Goal: Obtain resource: Download file/media

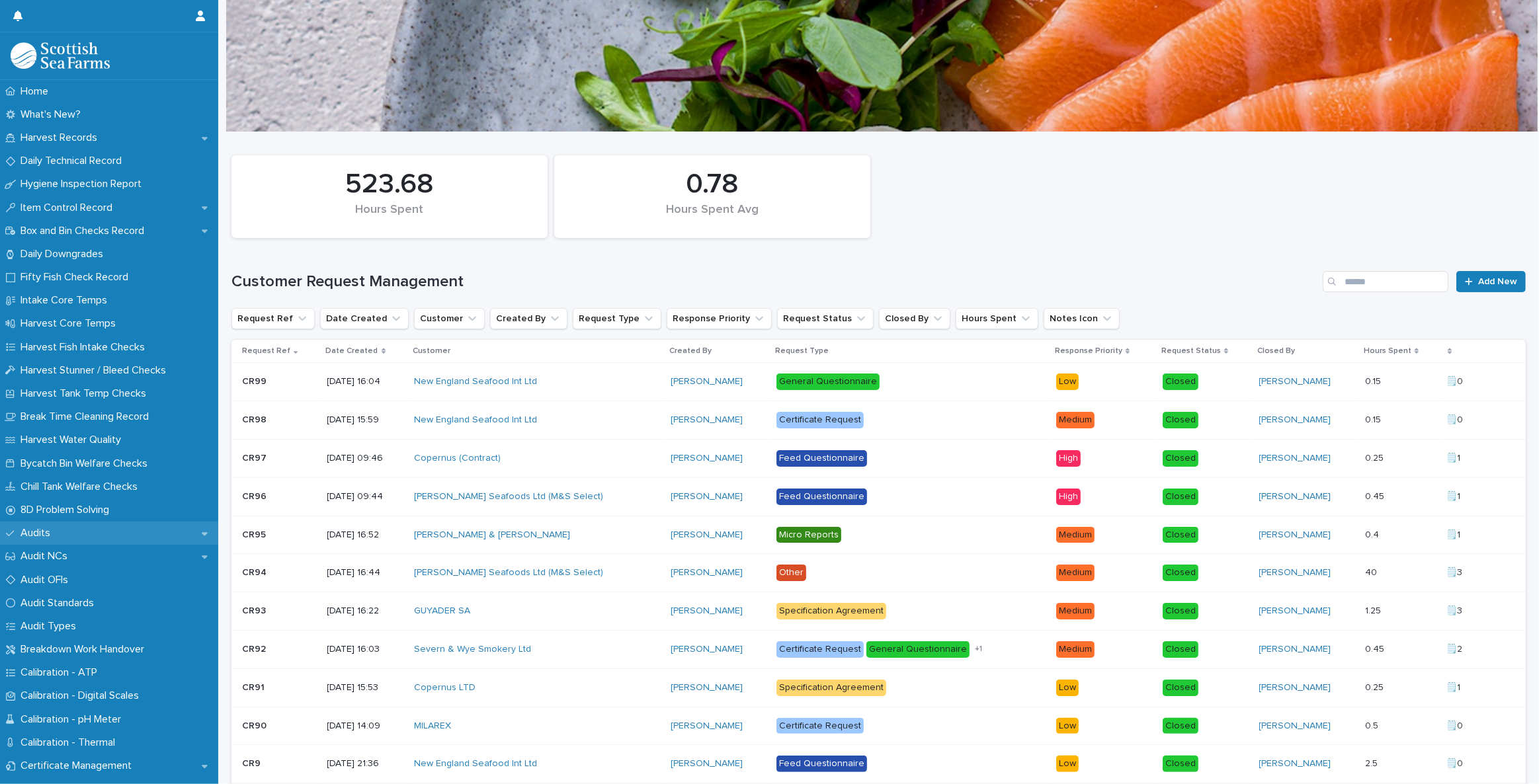
click at [57, 528] on p "Audits" at bounding box center [38, 533] width 45 height 12
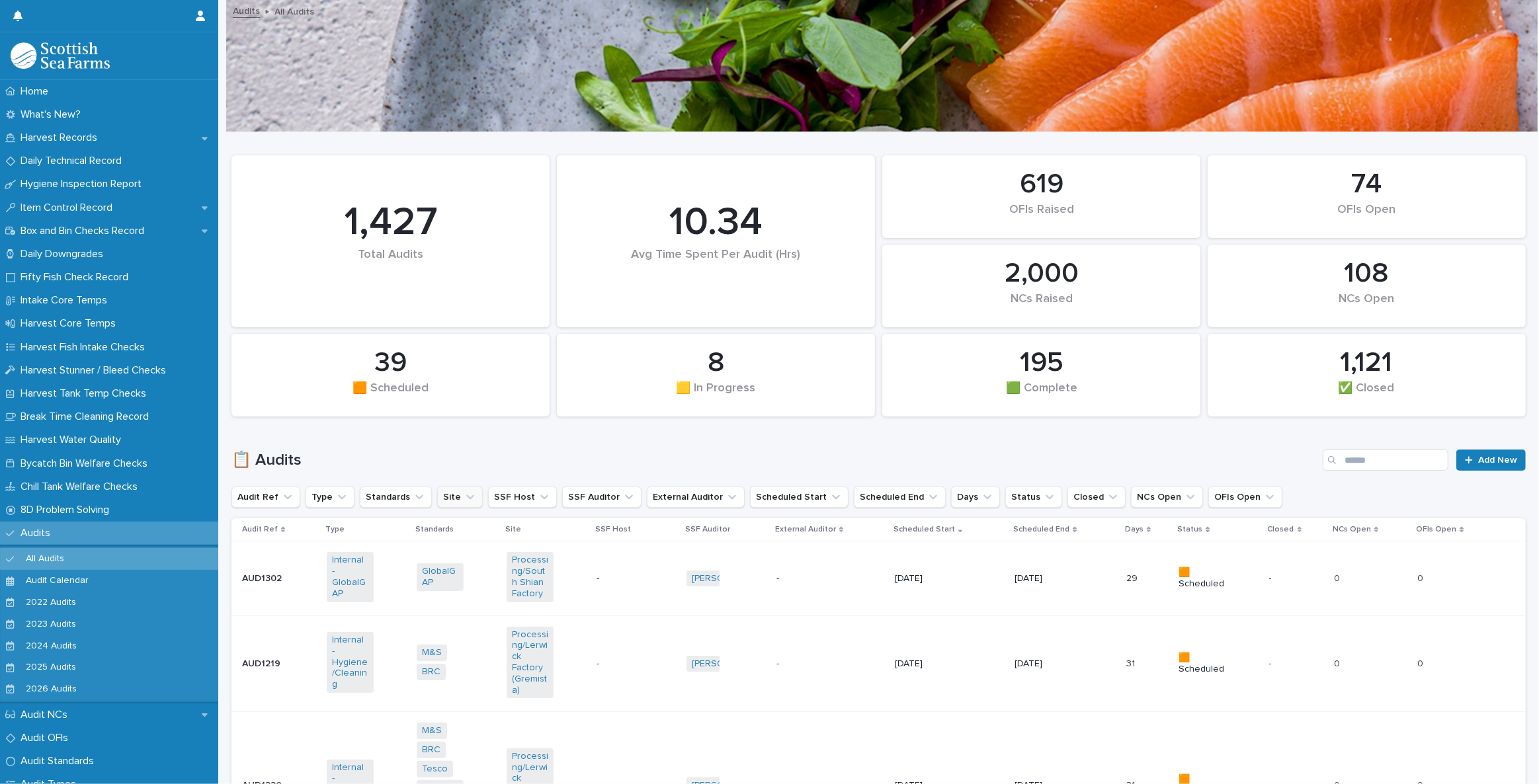
click at [452, 497] on button "Site" at bounding box center [460, 497] width 45 height 21
type input "*****"
click at [525, 589] on div "Orkney/[PERSON_NAME] Rock" at bounding box center [521, 582] width 170 height 21
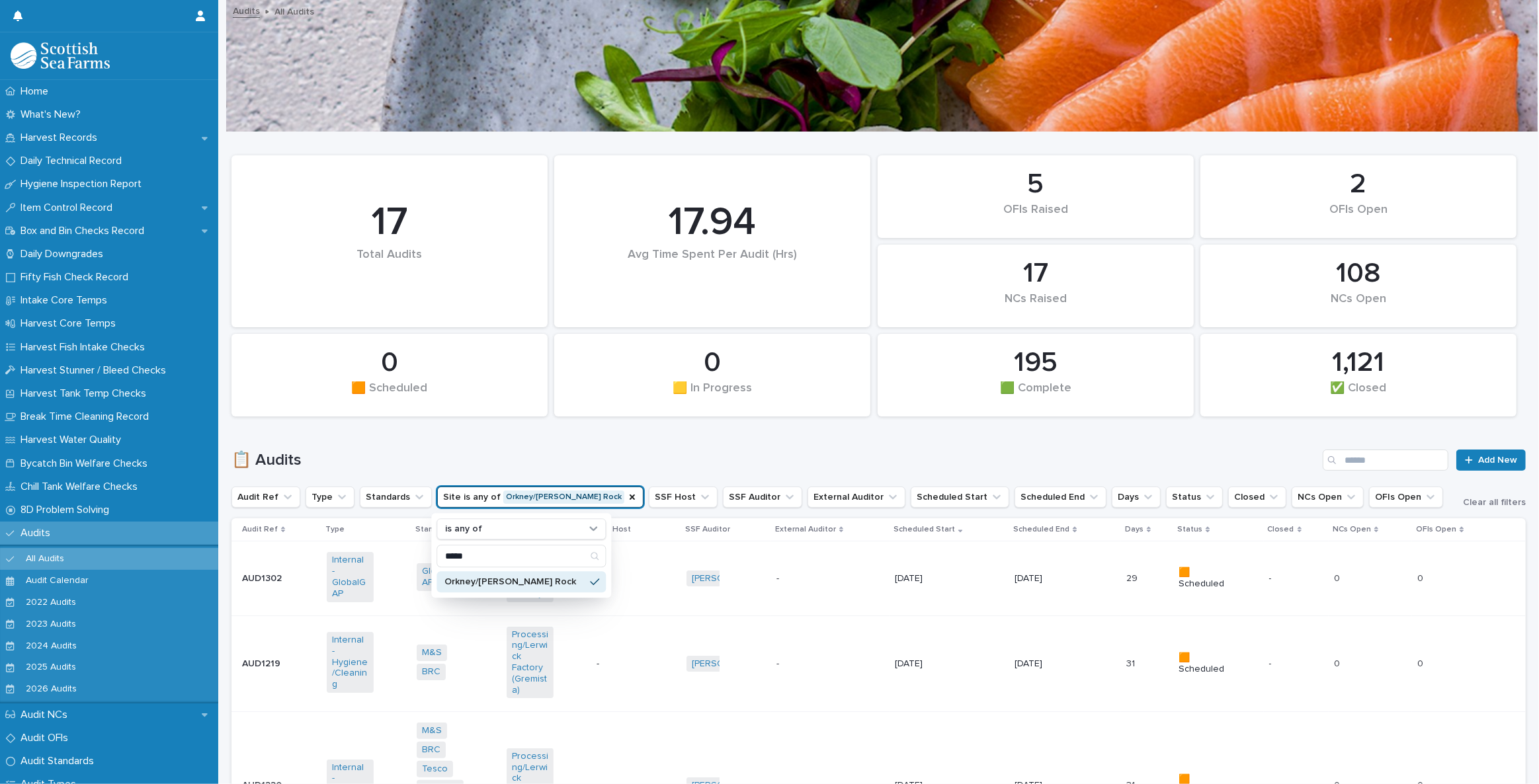
click at [668, 442] on div "📋 Audits Add New" at bounding box center [878, 454] width 1294 height 64
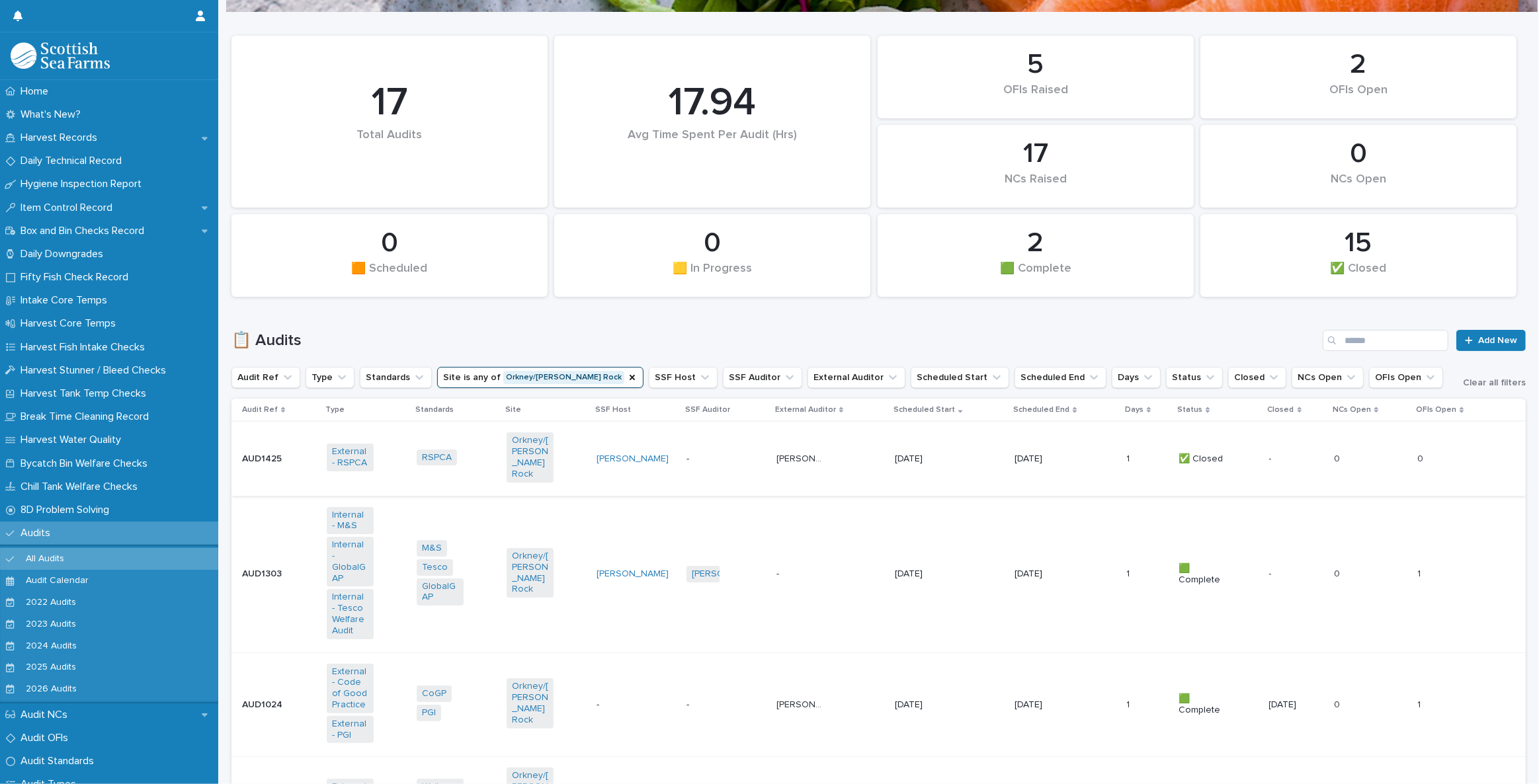
scroll to position [180, 0]
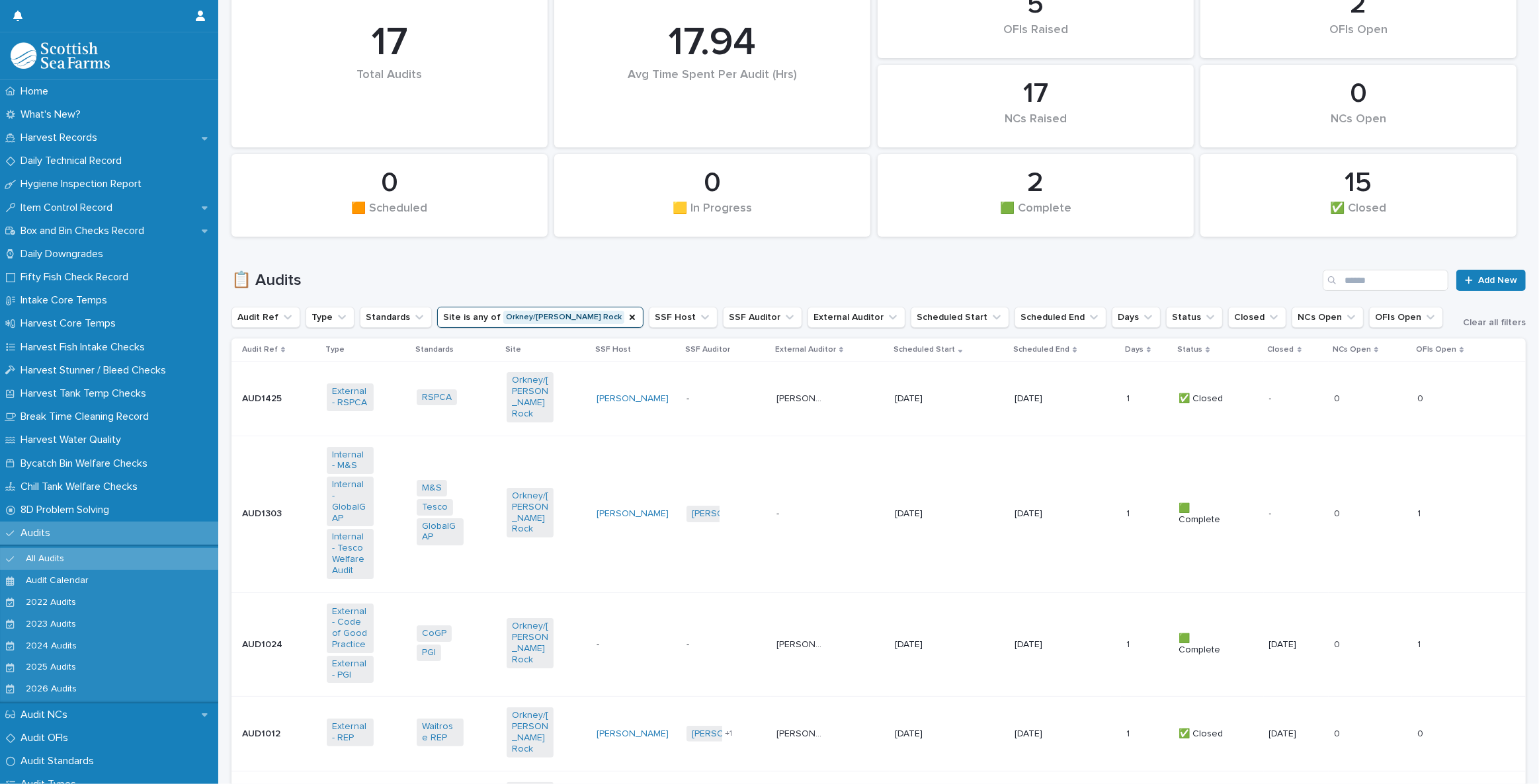
click at [620, 534] on td "[PERSON_NAME]" at bounding box center [636, 514] width 90 height 156
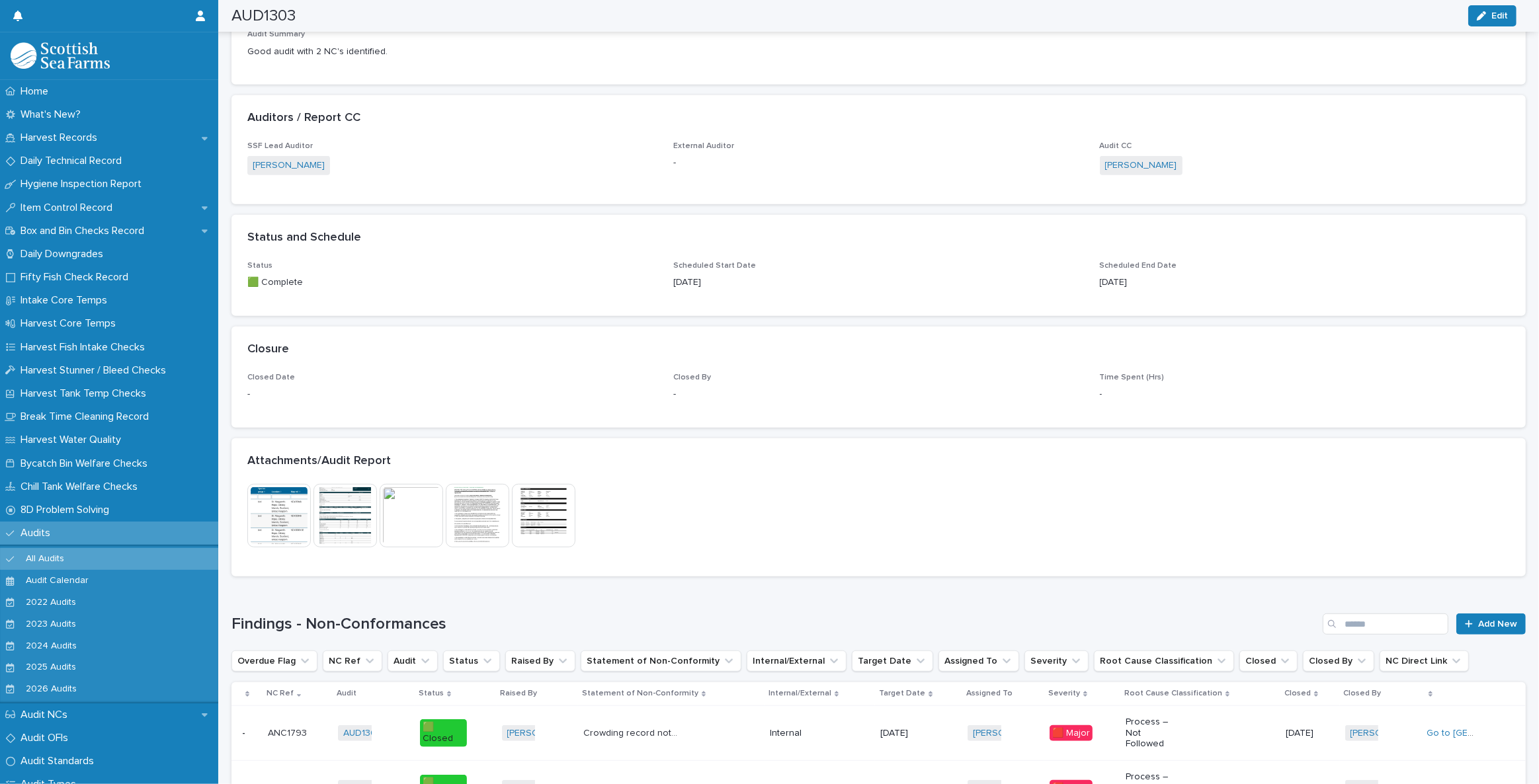
scroll to position [752, 0]
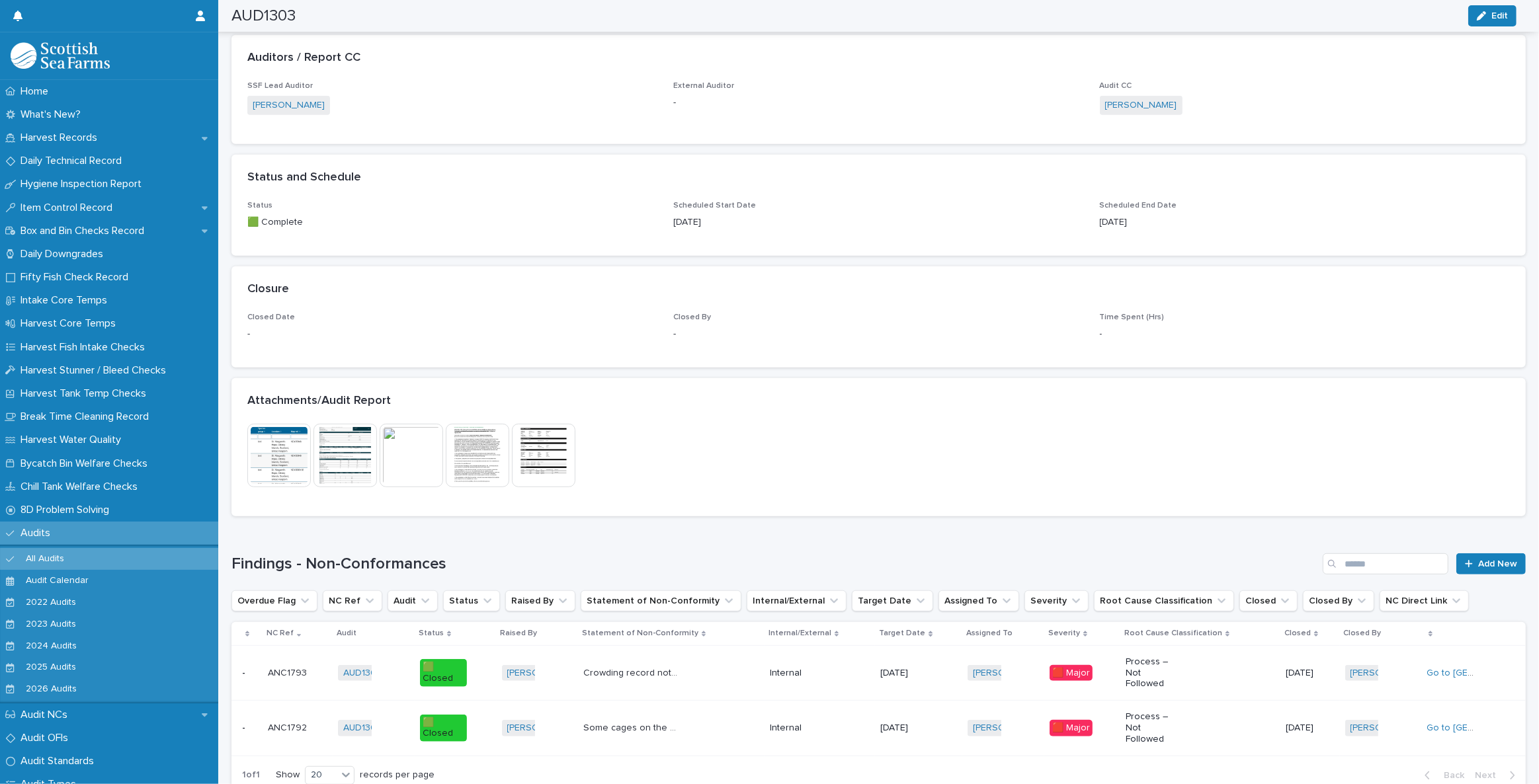
click at [414, 424] on img at bounding box center [411, 455] width 64 height 64
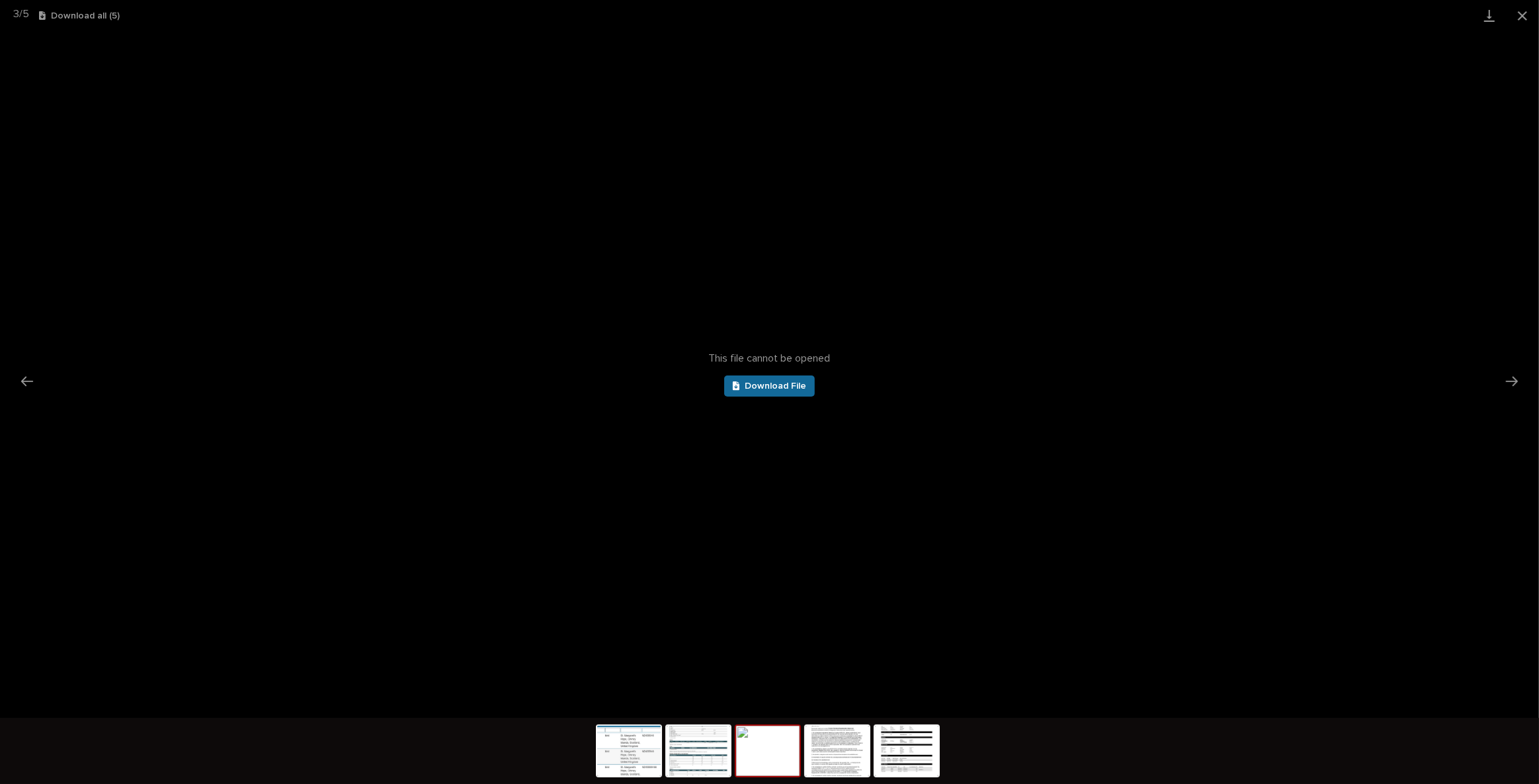
click at [797, 386] on span "Download File" at bounding box center [775, 386] width 61 height 9
click at [1521, 9] on button "Close gallery" at bounding box center [1522, 15] width 33 height 31
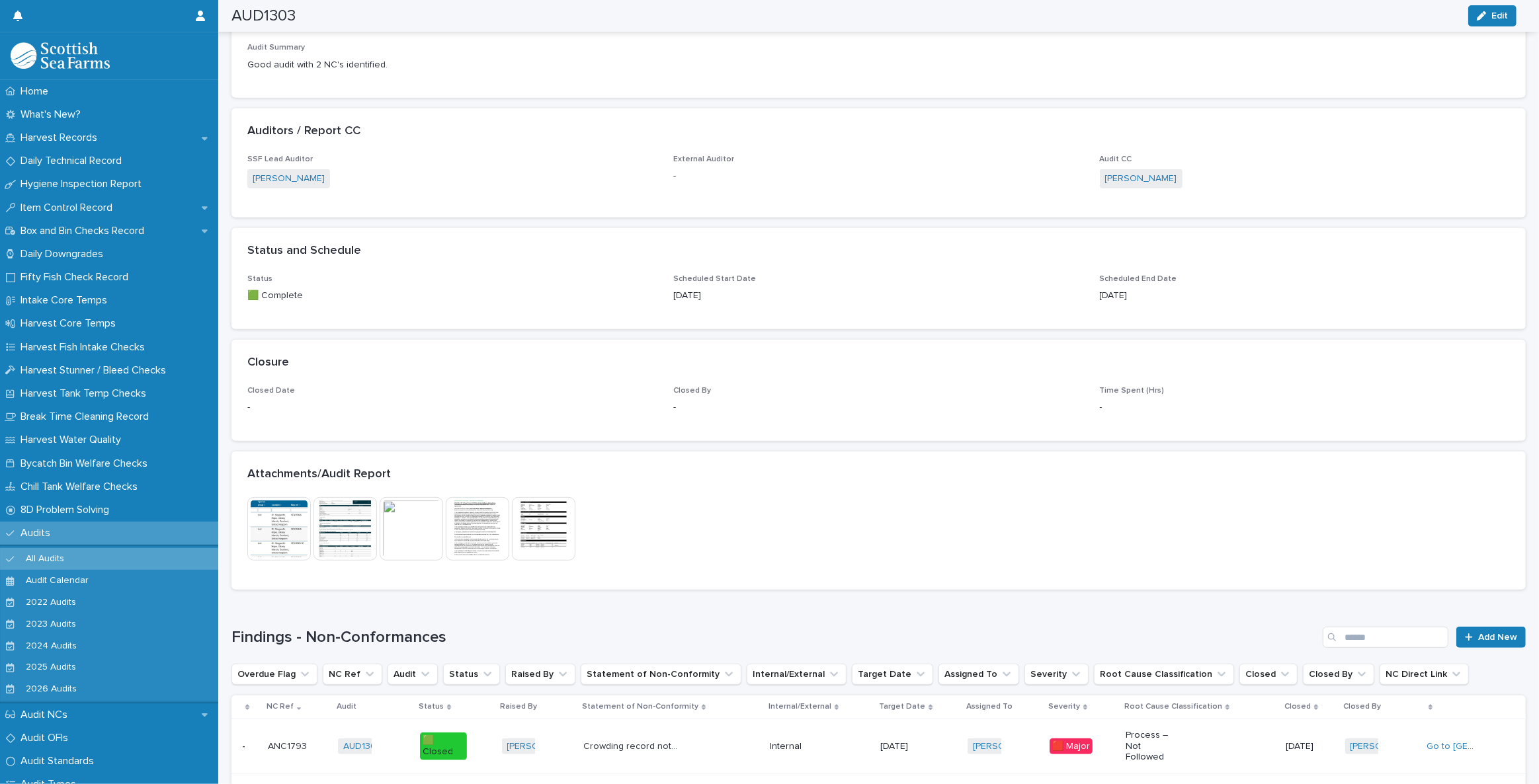
scroll to position [692, 0]
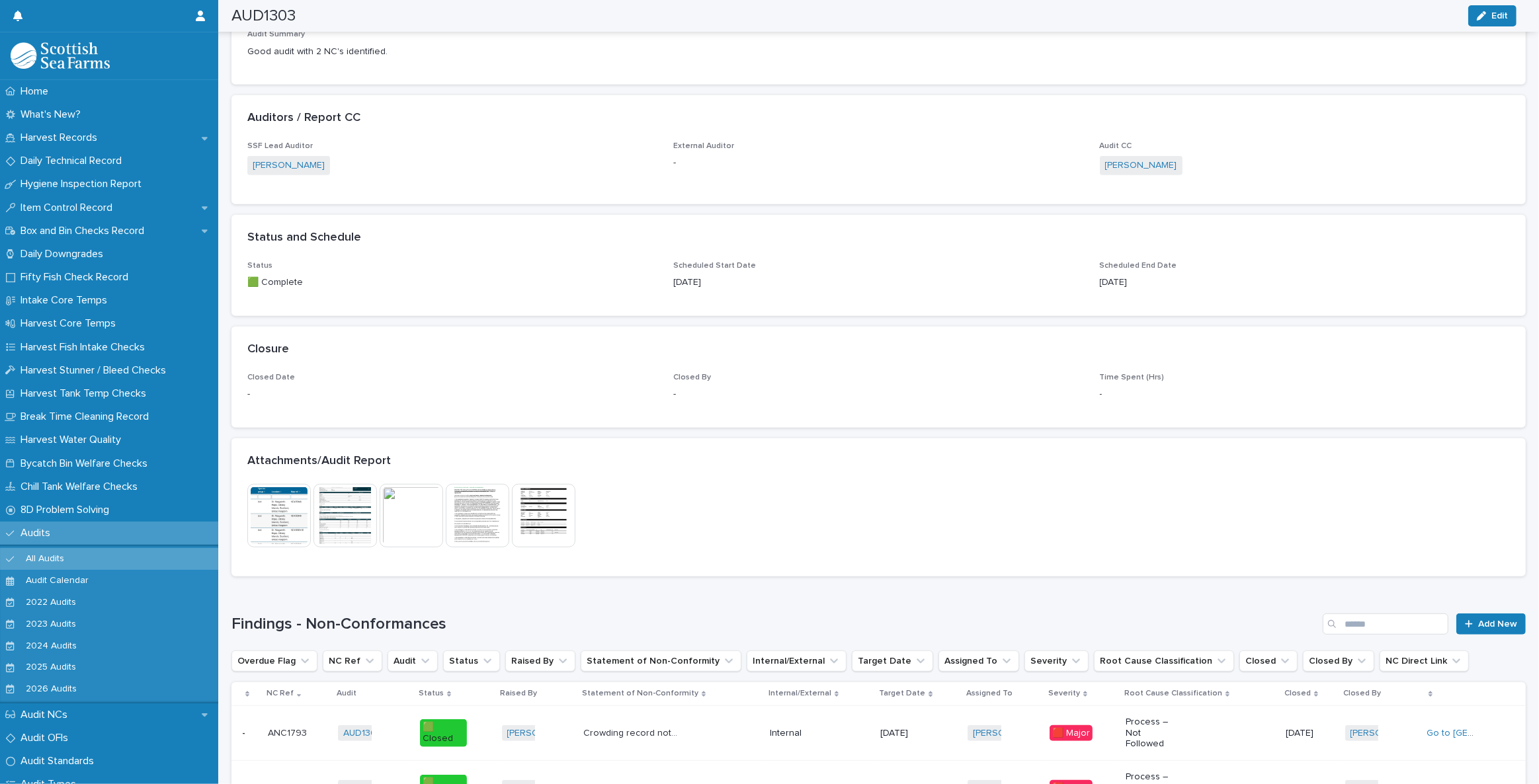
click at [292, 484] on img at bounding box center [278, 515] width 64 height 64
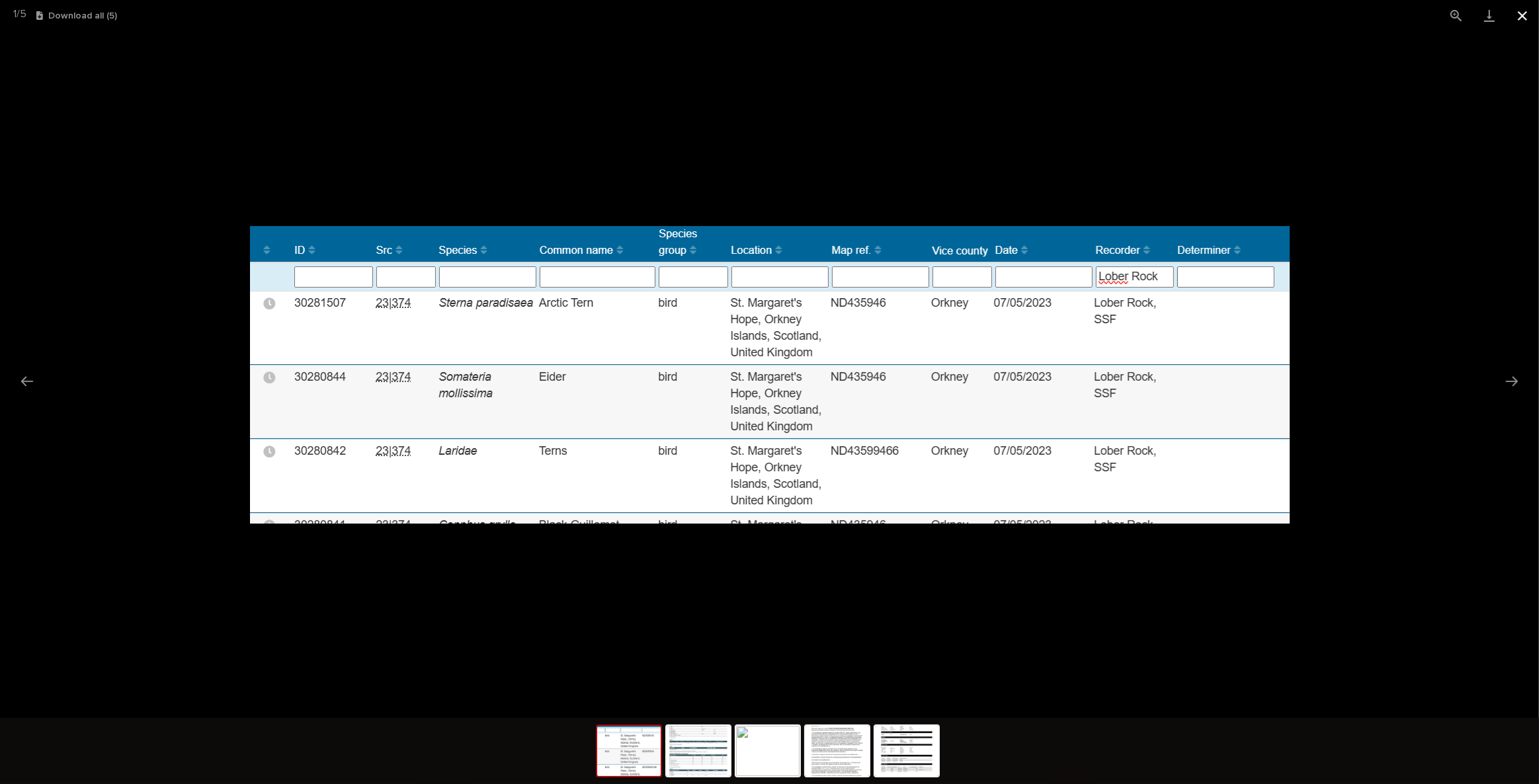
click at [1528, 12] on button "Close gallery" at bounding box center [1522, 15] width 33 height 31
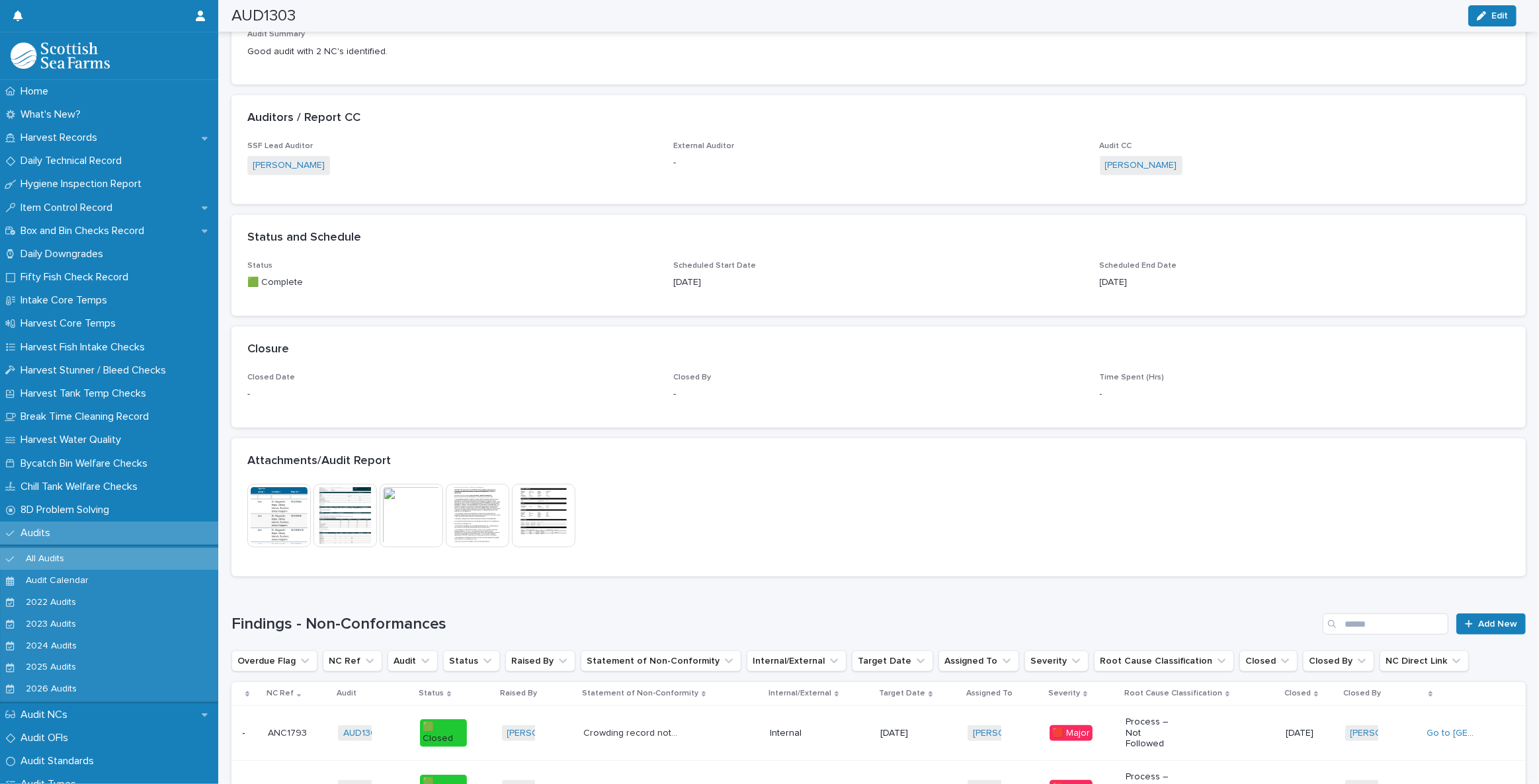
click at [343, 484] on img at bounding box center [345, 515] width 64 height 64
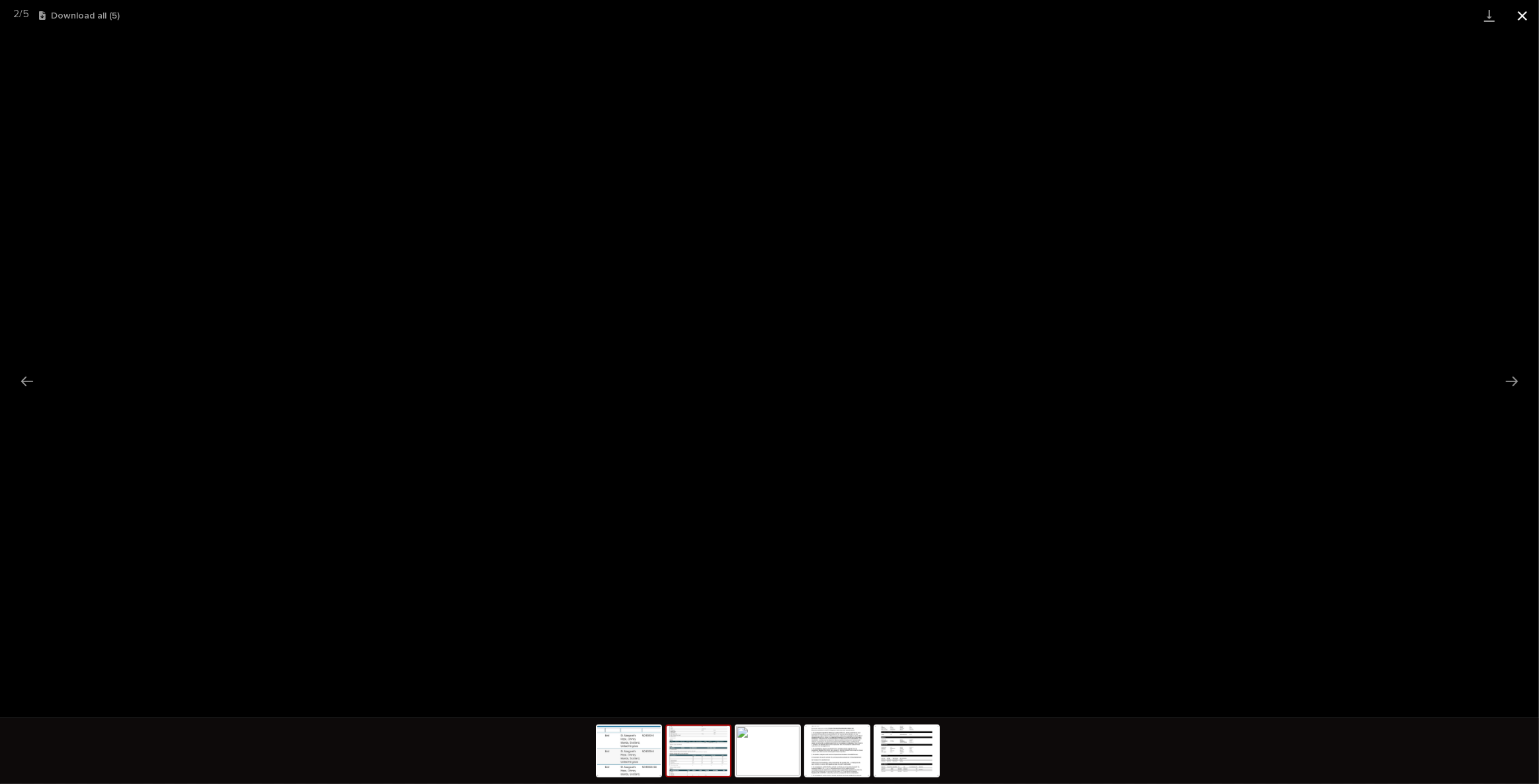
click at [1527, 10] on button "Close gallery" at bounding box center [1522, 15] width 33 height 31
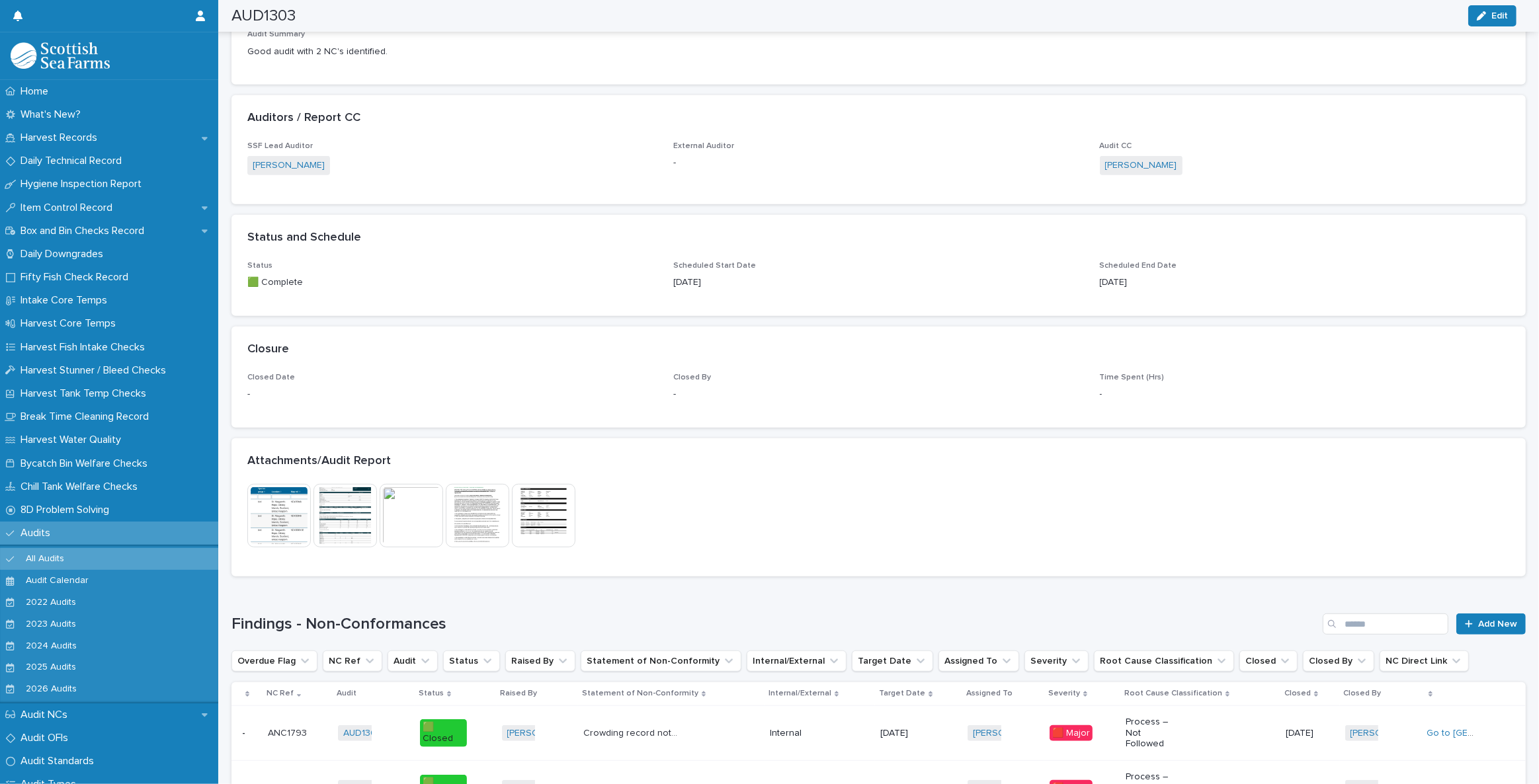
click at [503, 484] on img at bounding box center [477, 515] width 64 height 64
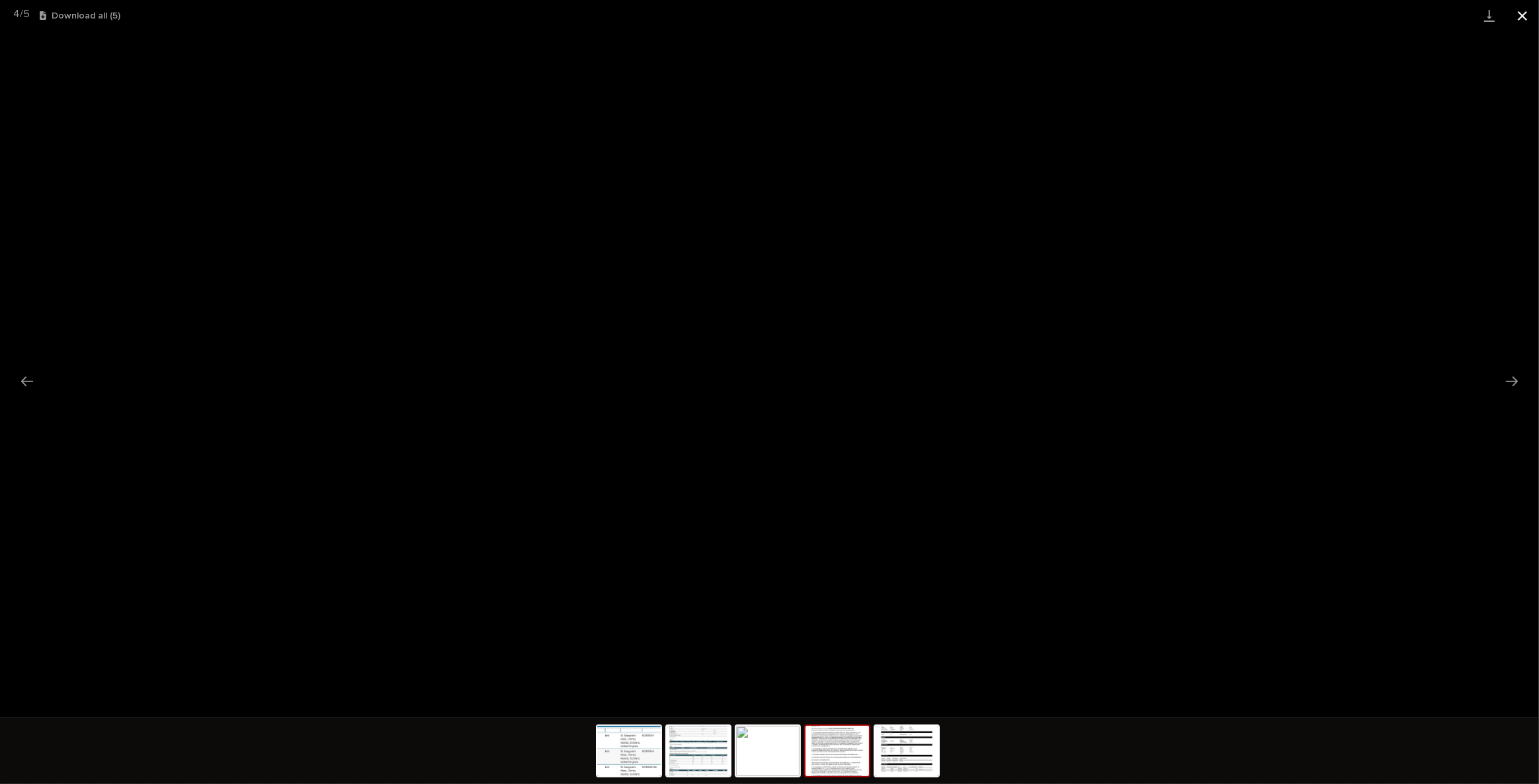
click at [1516, 8] on button "Close gallery" at bounding box center [1522, 15] width 33 height 31
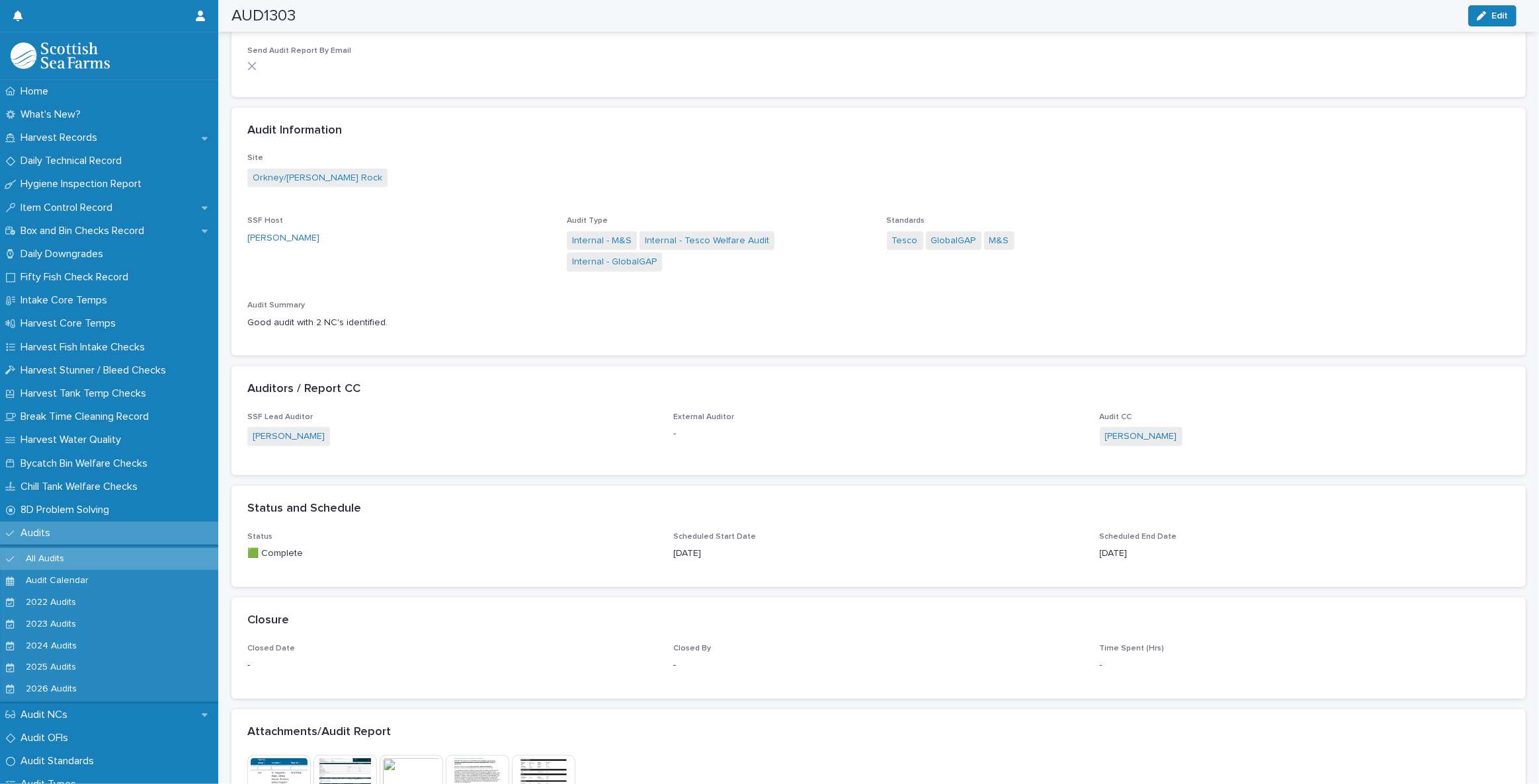
scroll to position [781, 0]
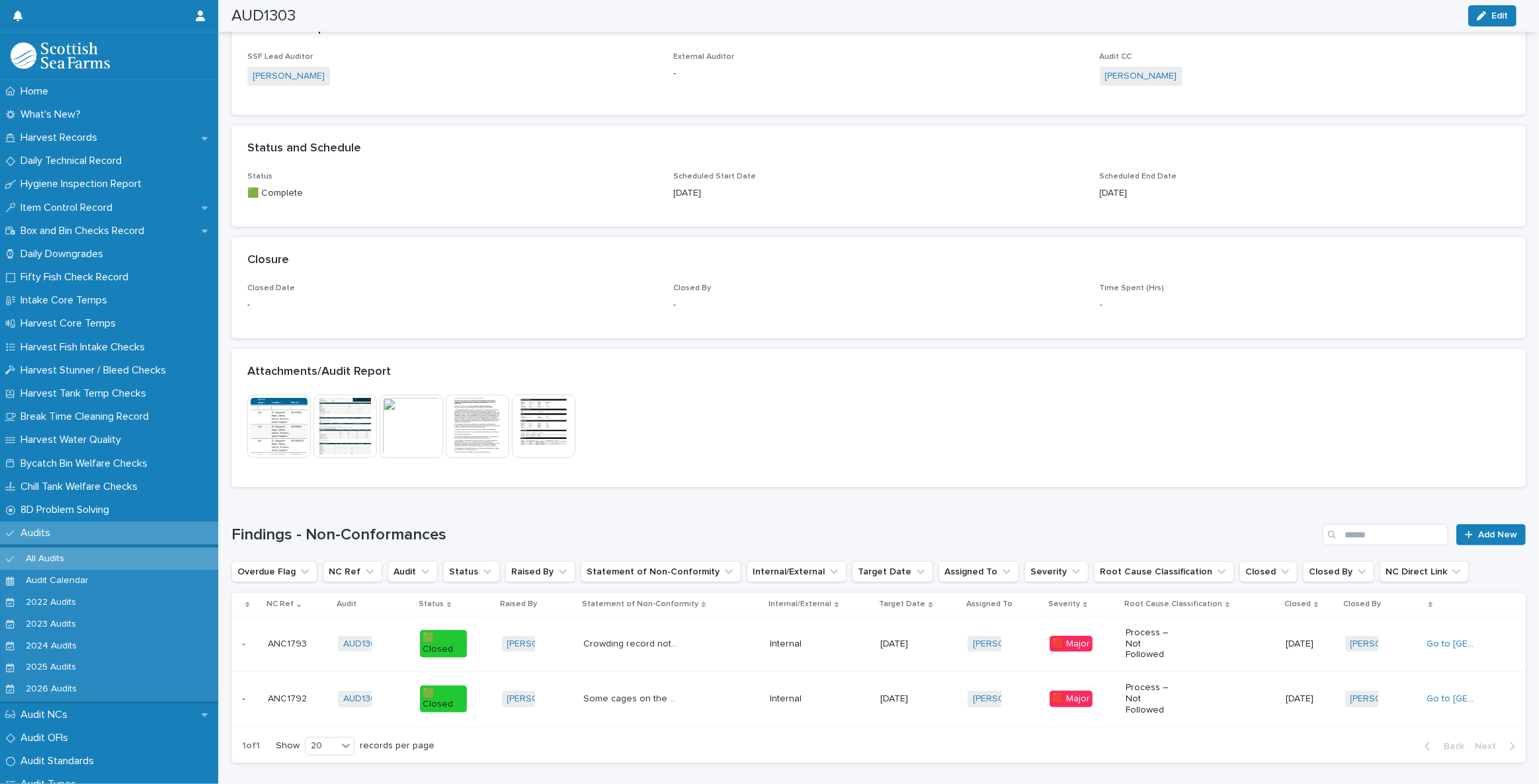
click at [548, 395] on img at bounding box center [543, 426] width 64 height 64
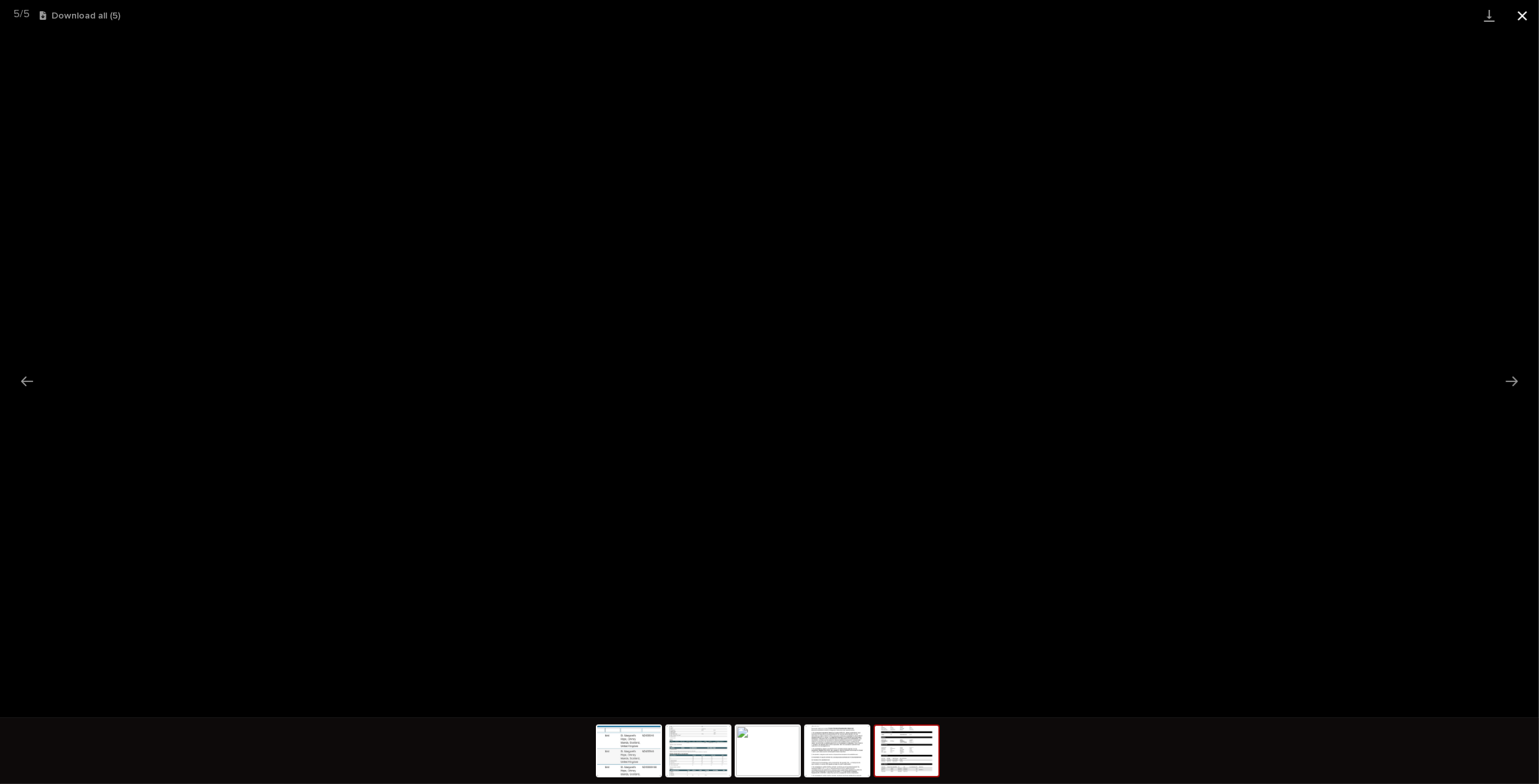
click at [1521, 24] on button "Close gallery" at bounding box center [1522, 15] width 33 height 31
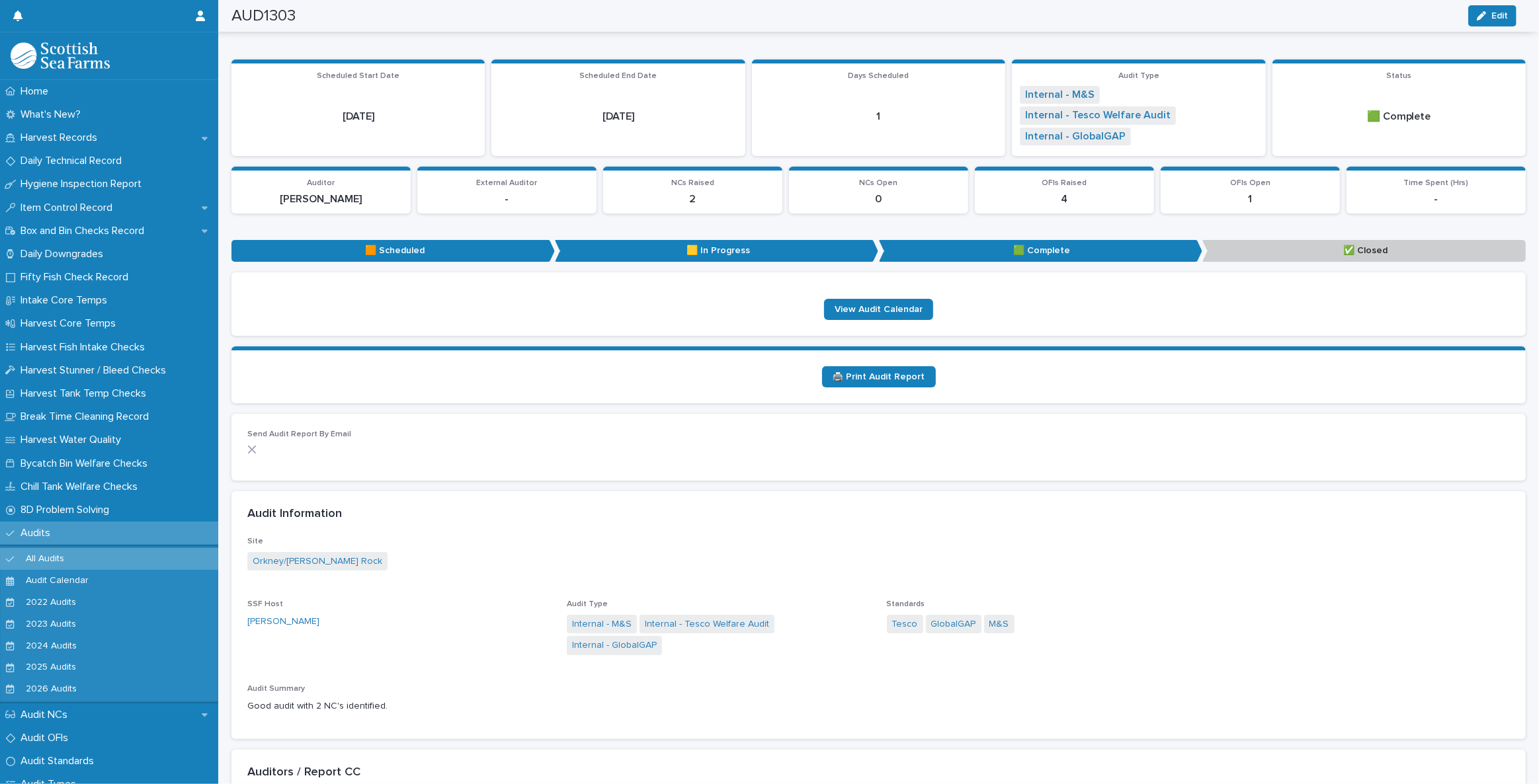
scroll to position [0, 0]
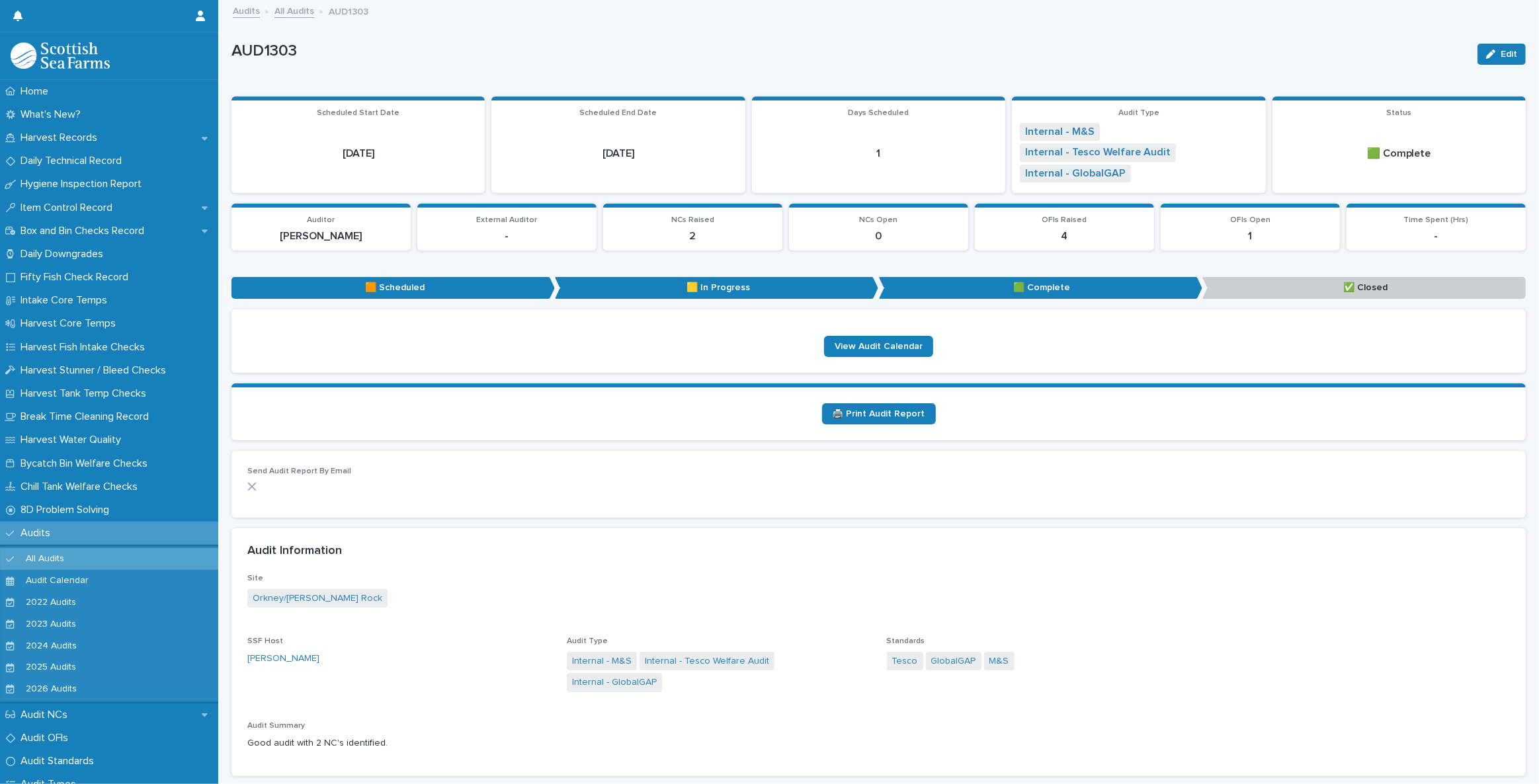
click at [286, 11] on link "All Audits" at bounding box center [294, 10] width 39 height 15
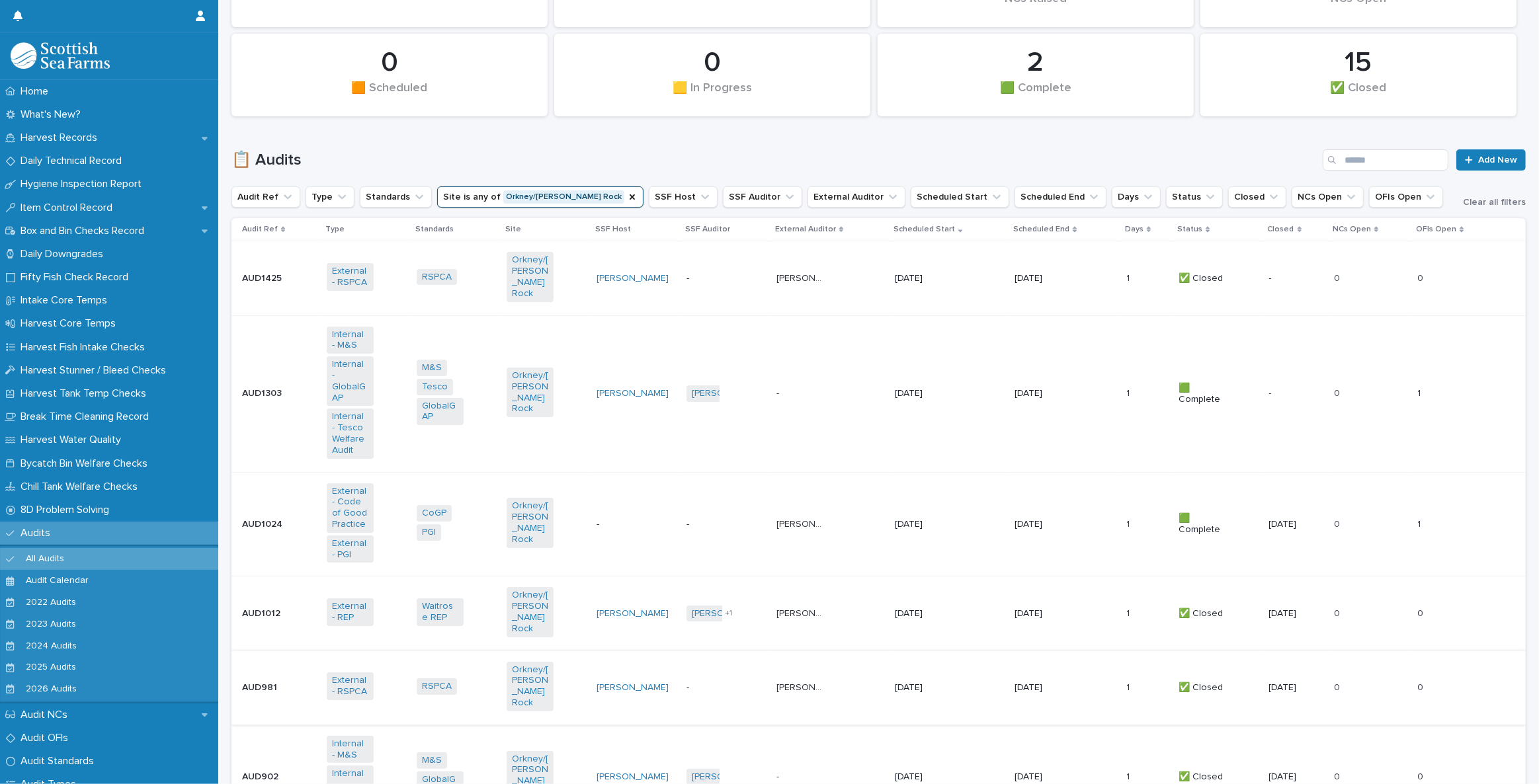
scroll to position [360, 0]
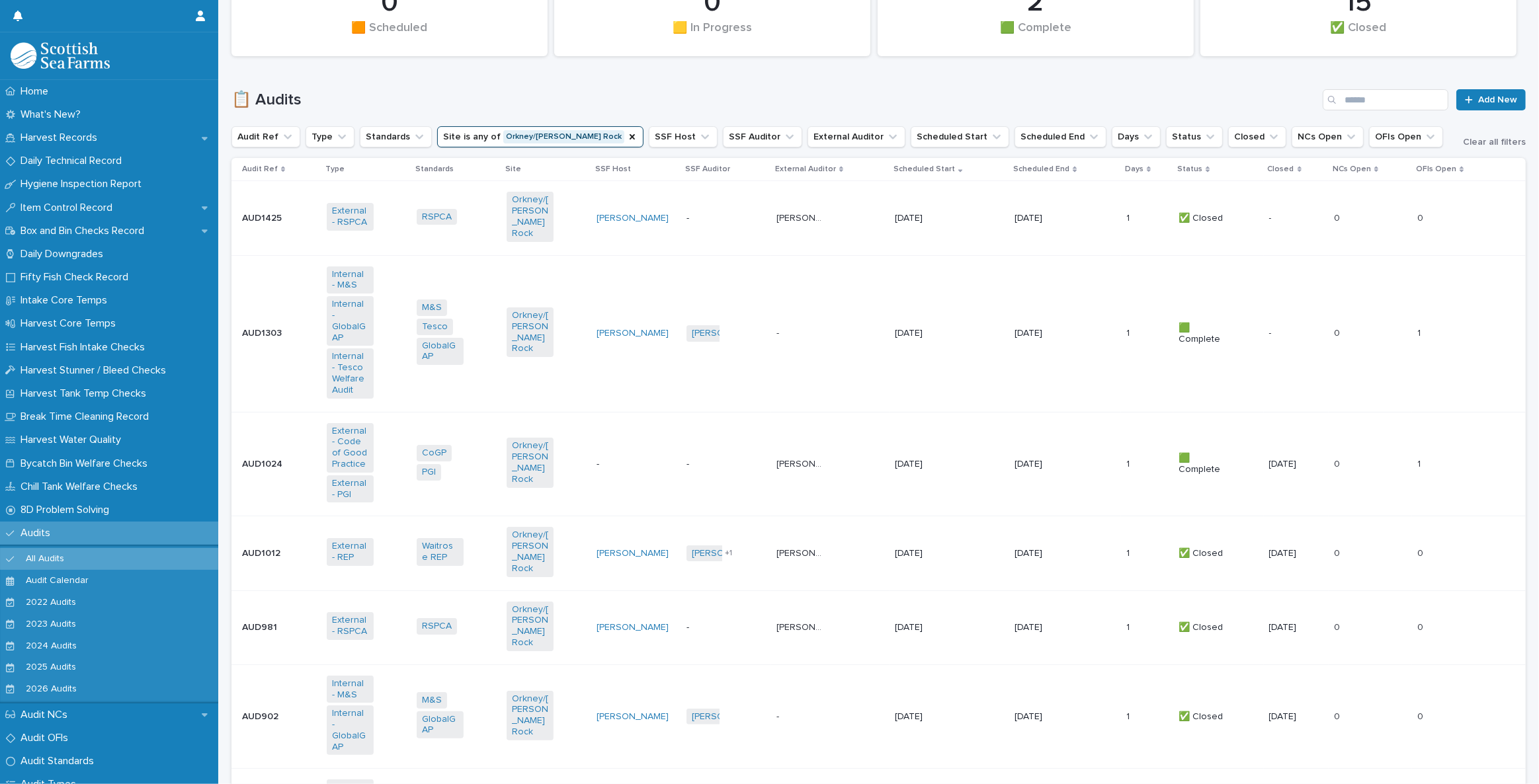
click at [705, 359] on td "[PERSON_NAME] + 0" at bounding box center [726, 333] width 90 height 156
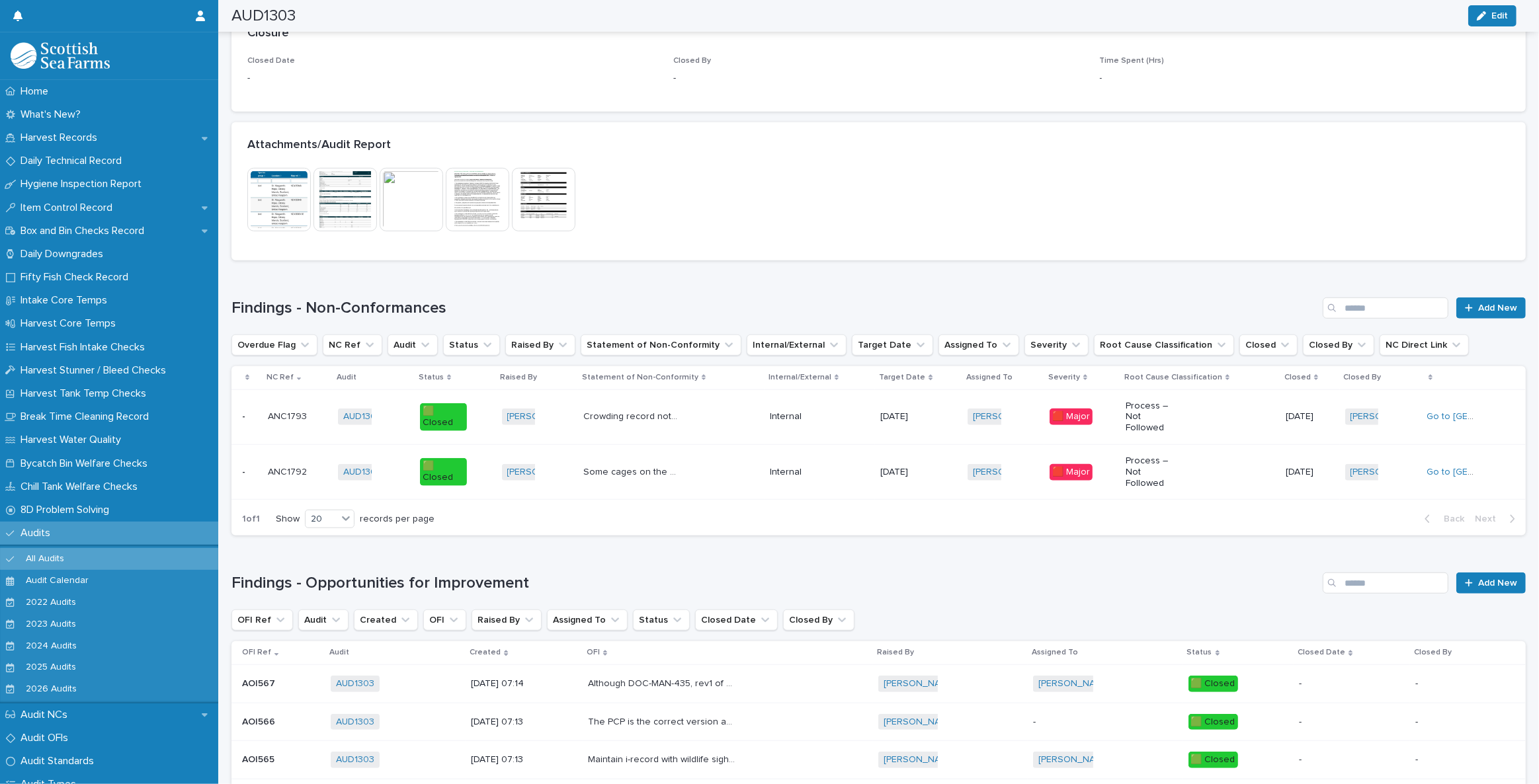
scroll to position [876, 0]
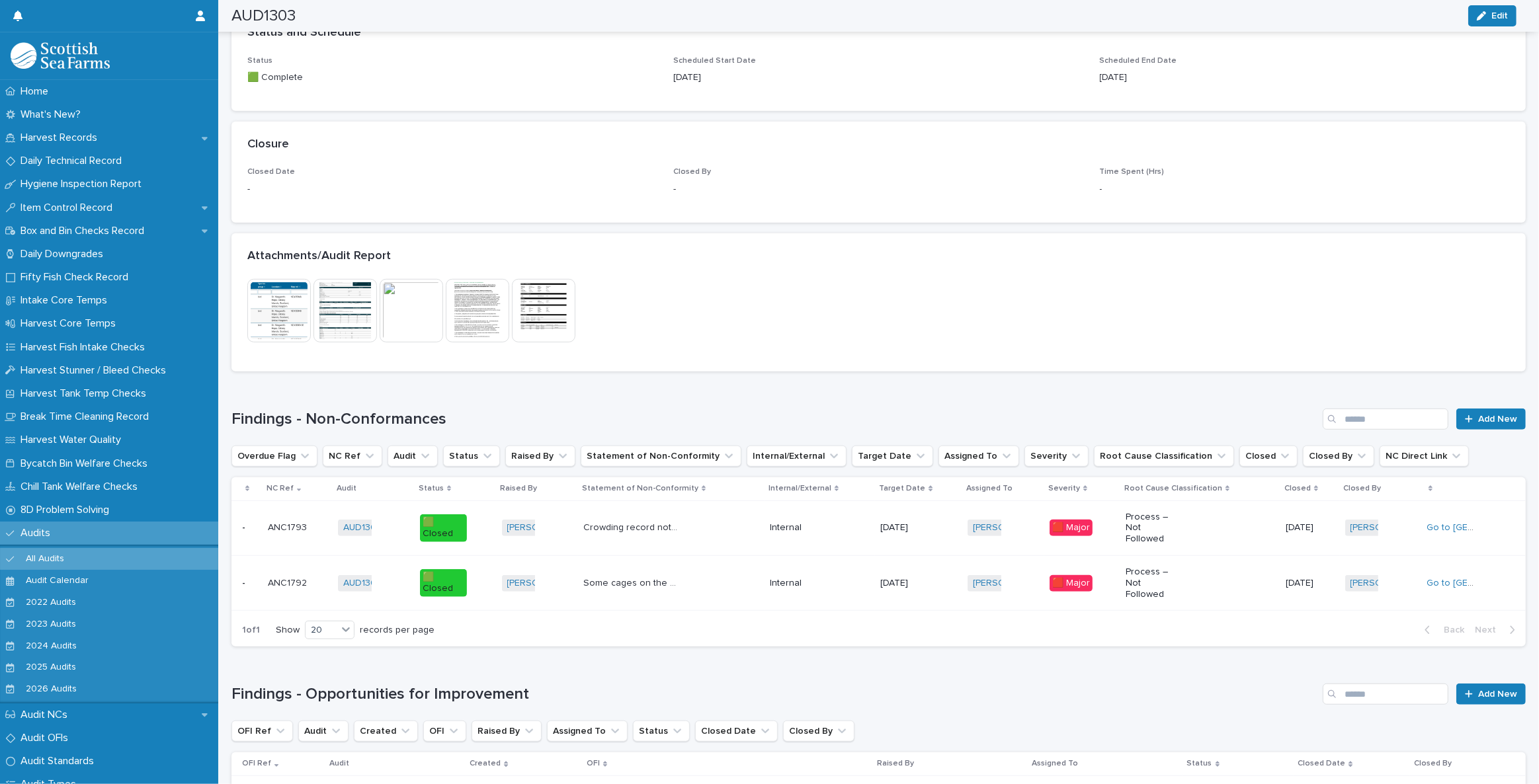
click at [421, 292] on img at bounding box center [411, 311] width 64 height 64
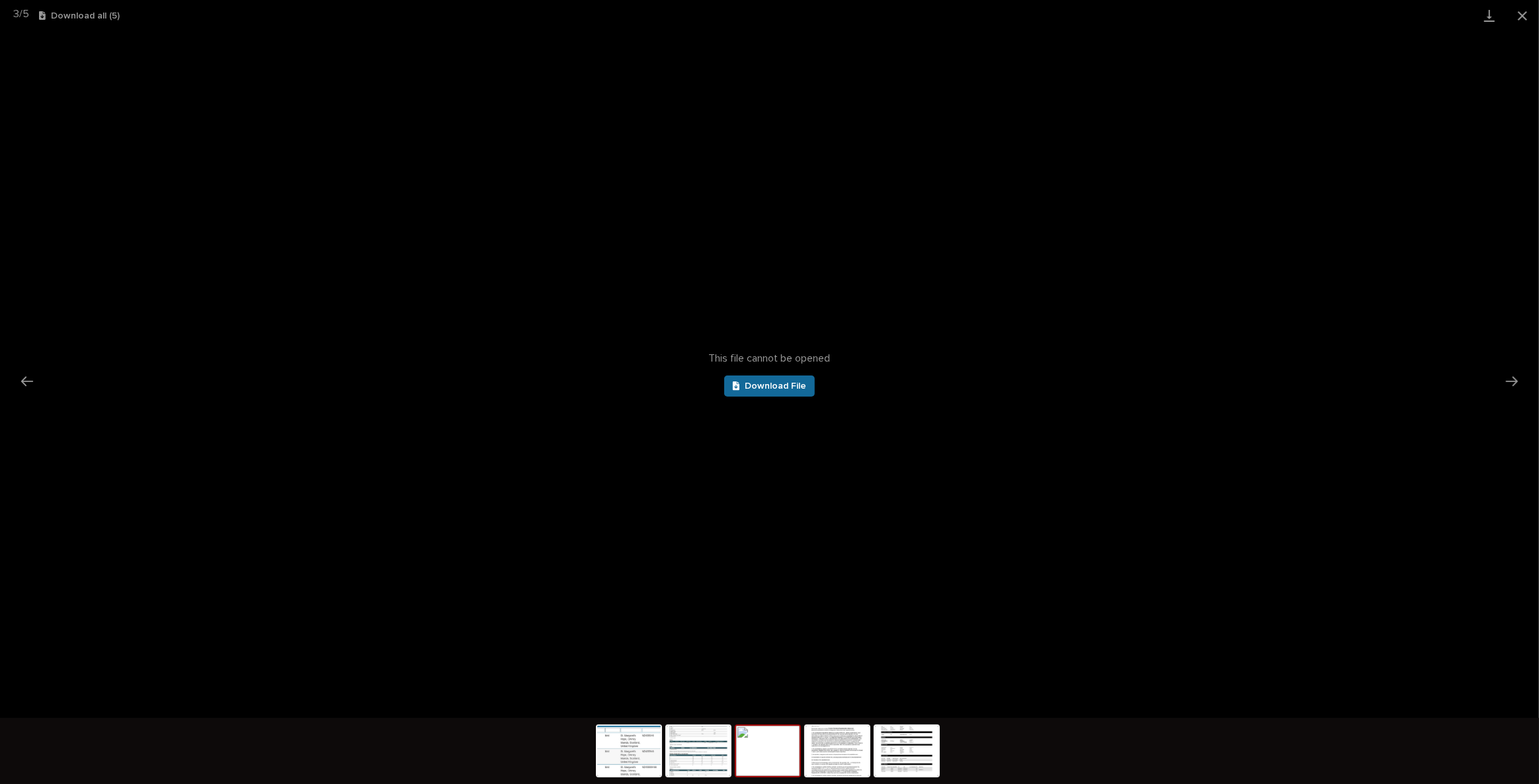
click at [778, 381] on span "Download File" at bounding box center [775, 386] width 61 height 9
click at [1525, 18] on button "Close gallery" at bounding box center [1522, 15] width 33 height 31
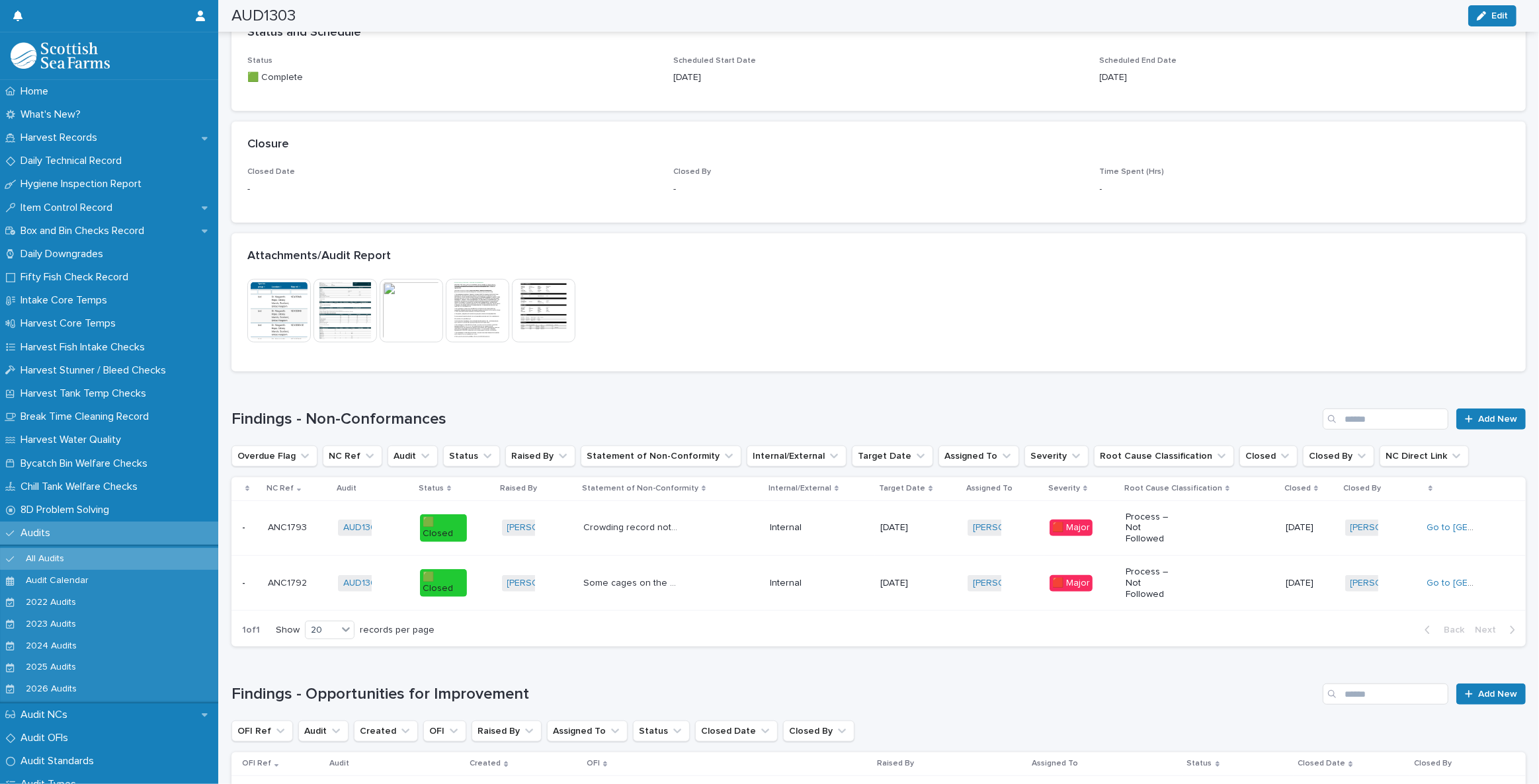
click at [427, 283] on img at bounding box center [411, 311] width 64 height 64
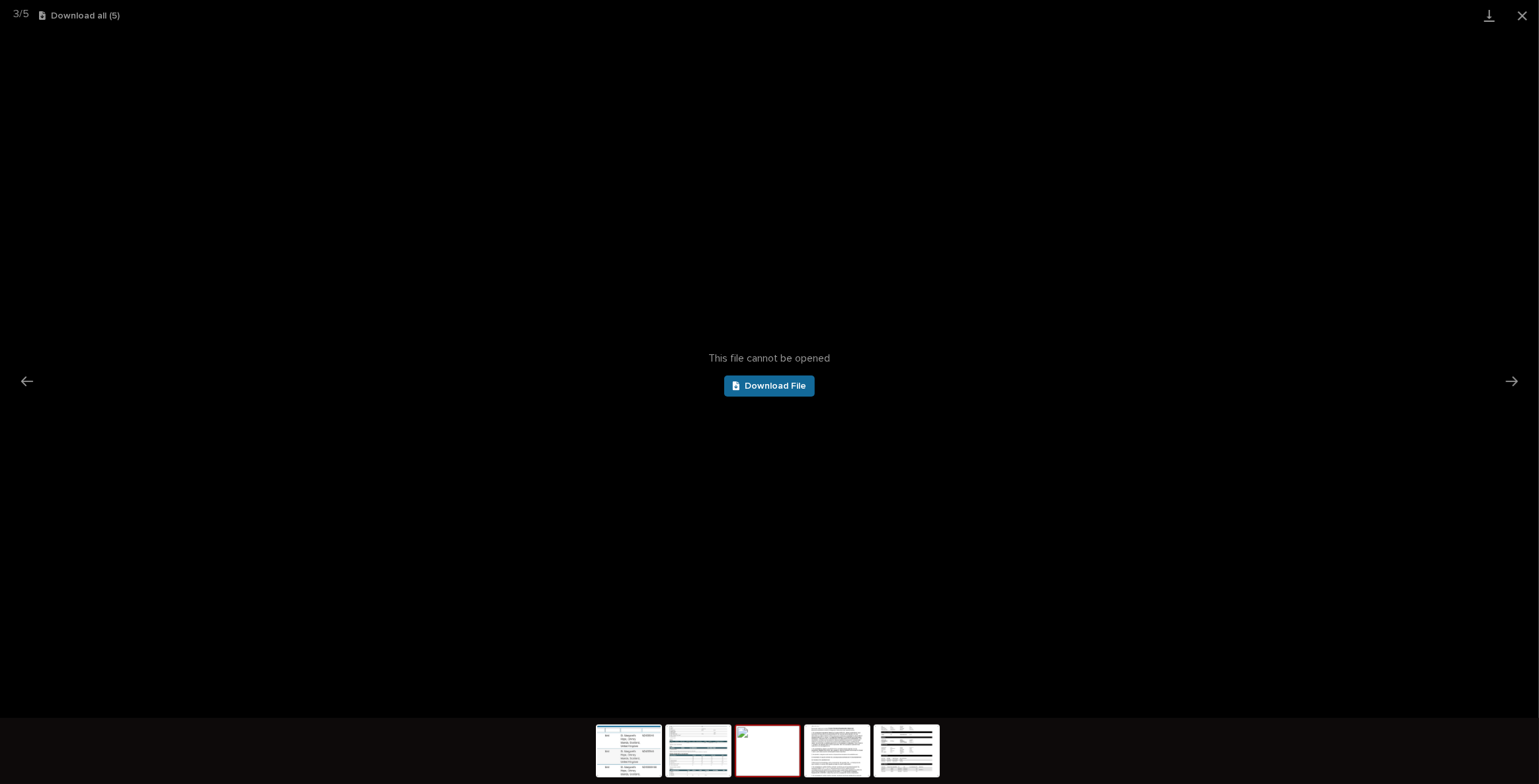
click at [776, 391] on span "Download File" at bounding box center [775, 386] width 61 height 9
click at [1524, 12] on button "Close gallery" at bounding box center [1522, 15] width 33 height 31
